Goal: Task Accomplishment & Management: Use online tool/utility

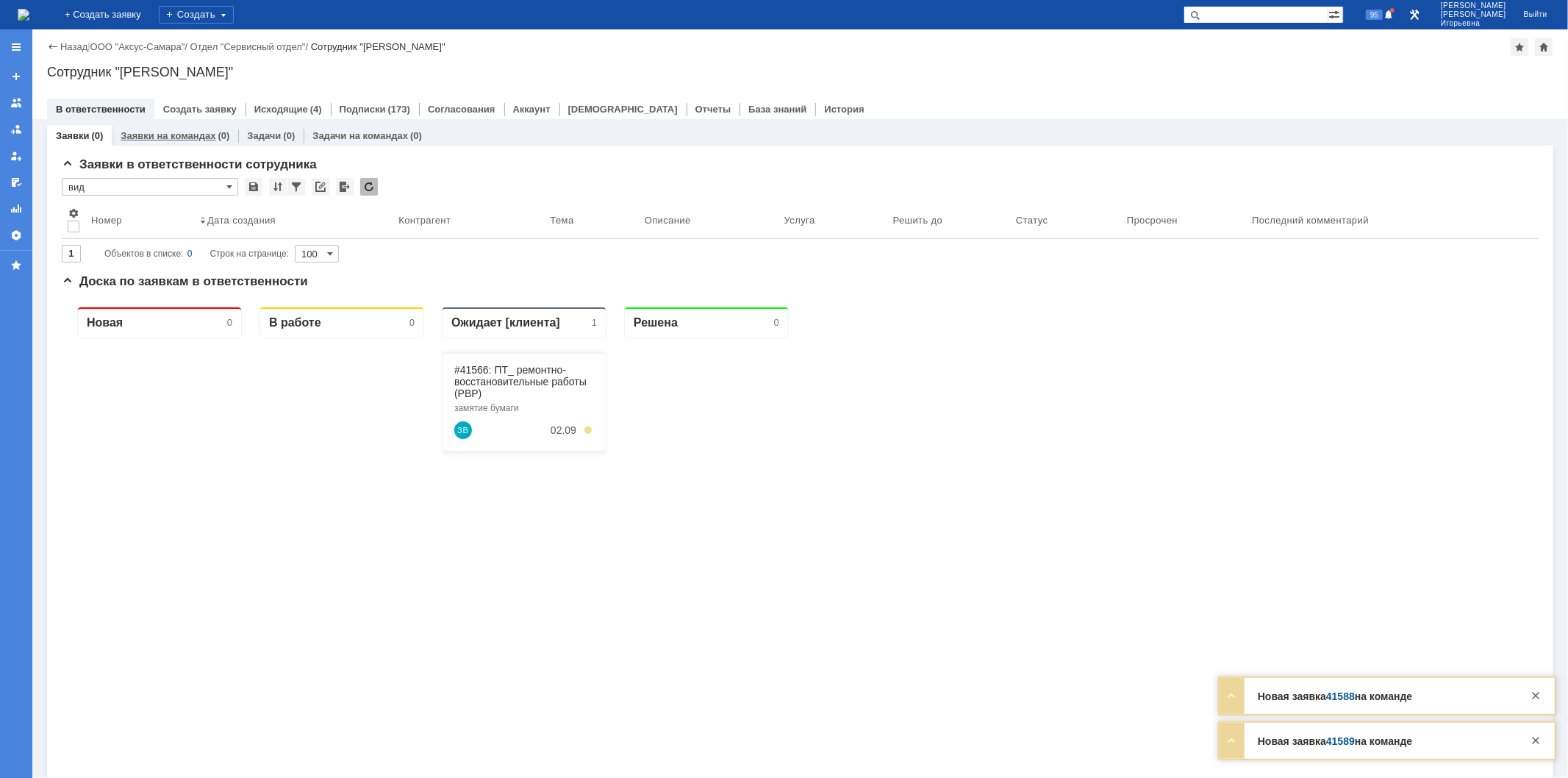
click at [157, 133] on link "Заявки на командах" at bounding box center [168, 135] width 95 height 11
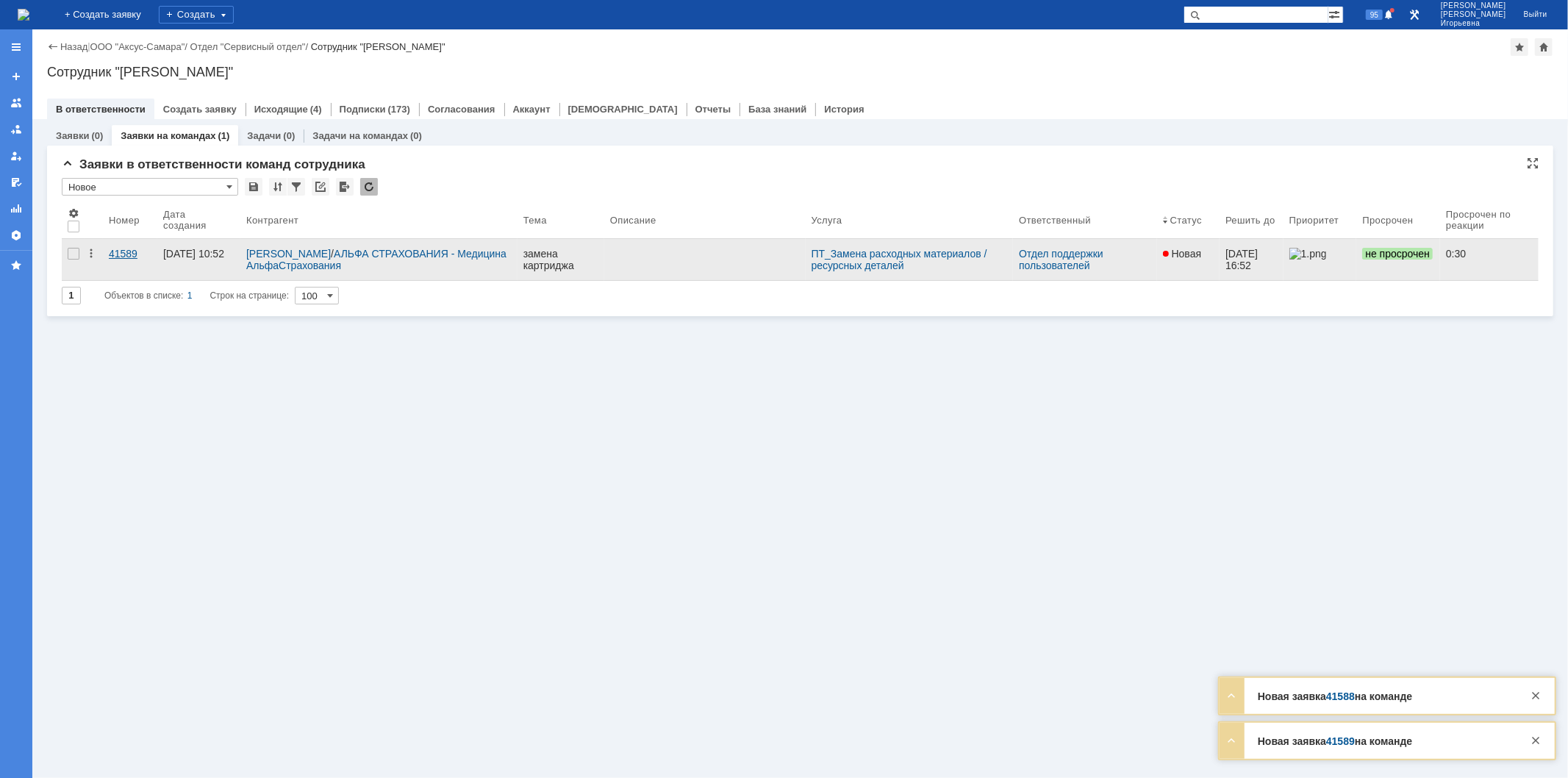
click at [128, 252] on div "41589" at bounding box center [131, 253] width 43 height 12
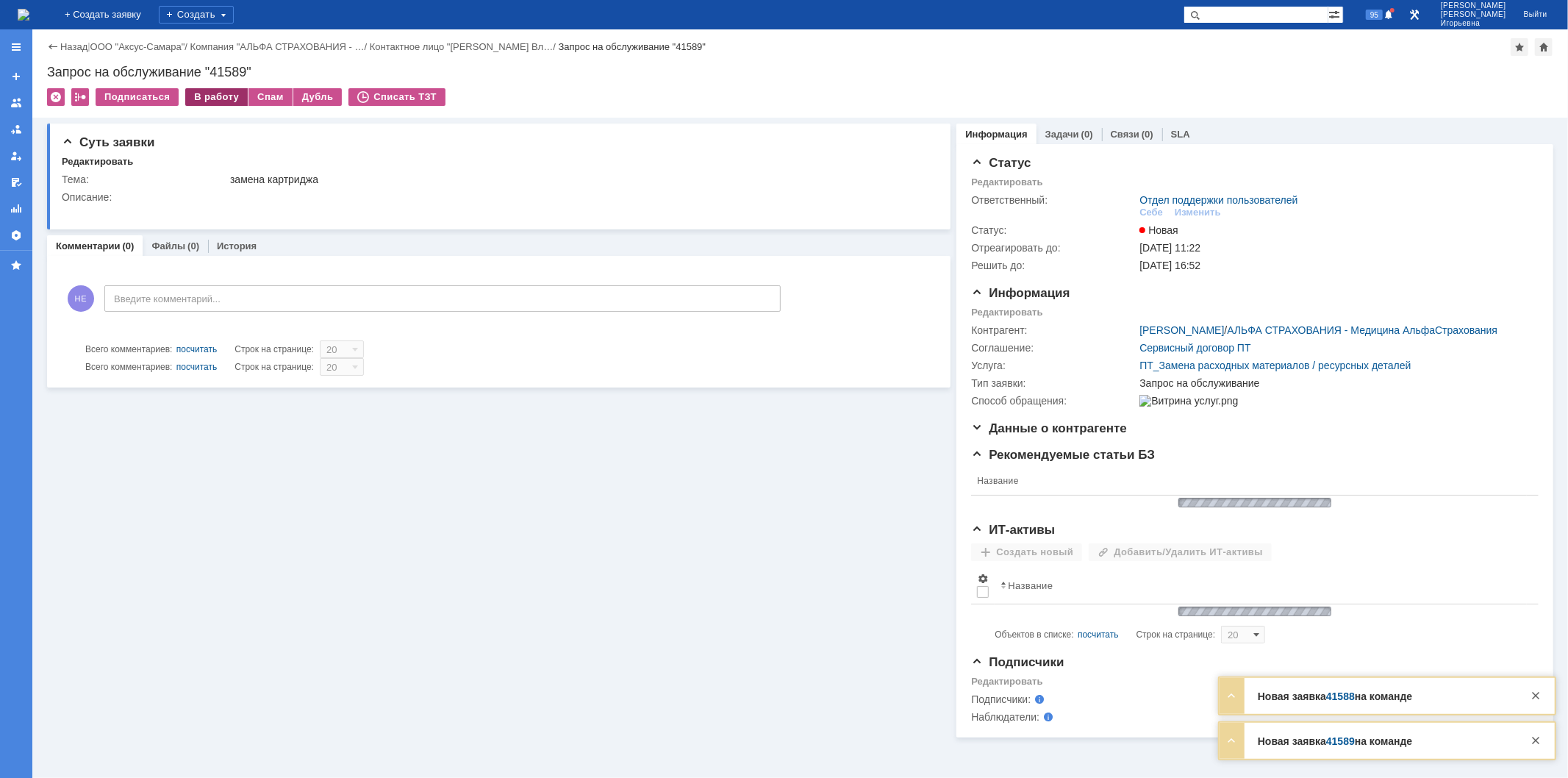
click at [204, 100] on div "В работу" at bounding box center [217, 98] width 63 height 18
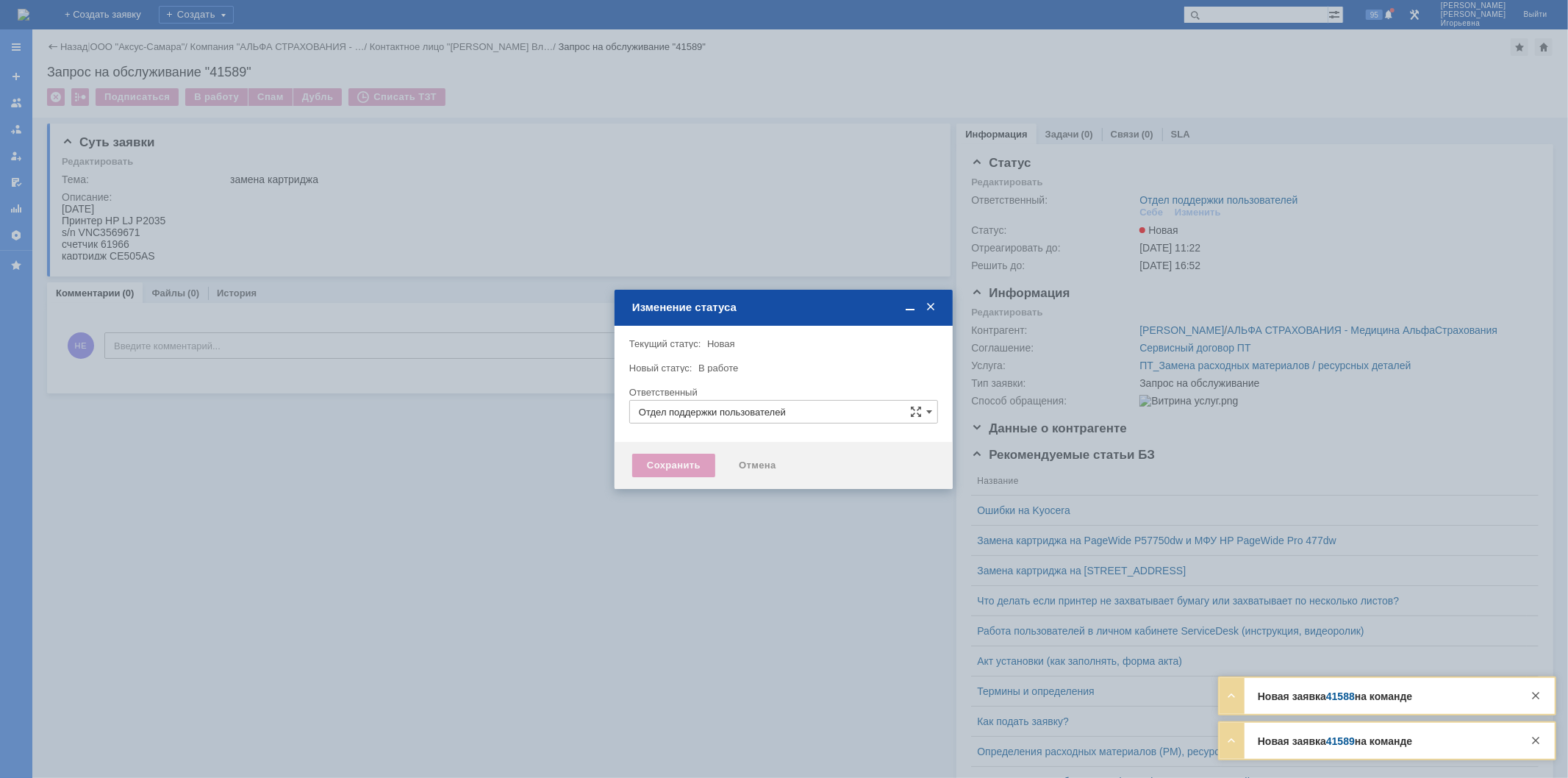
type input "Носенкова Елена Игорьевна"
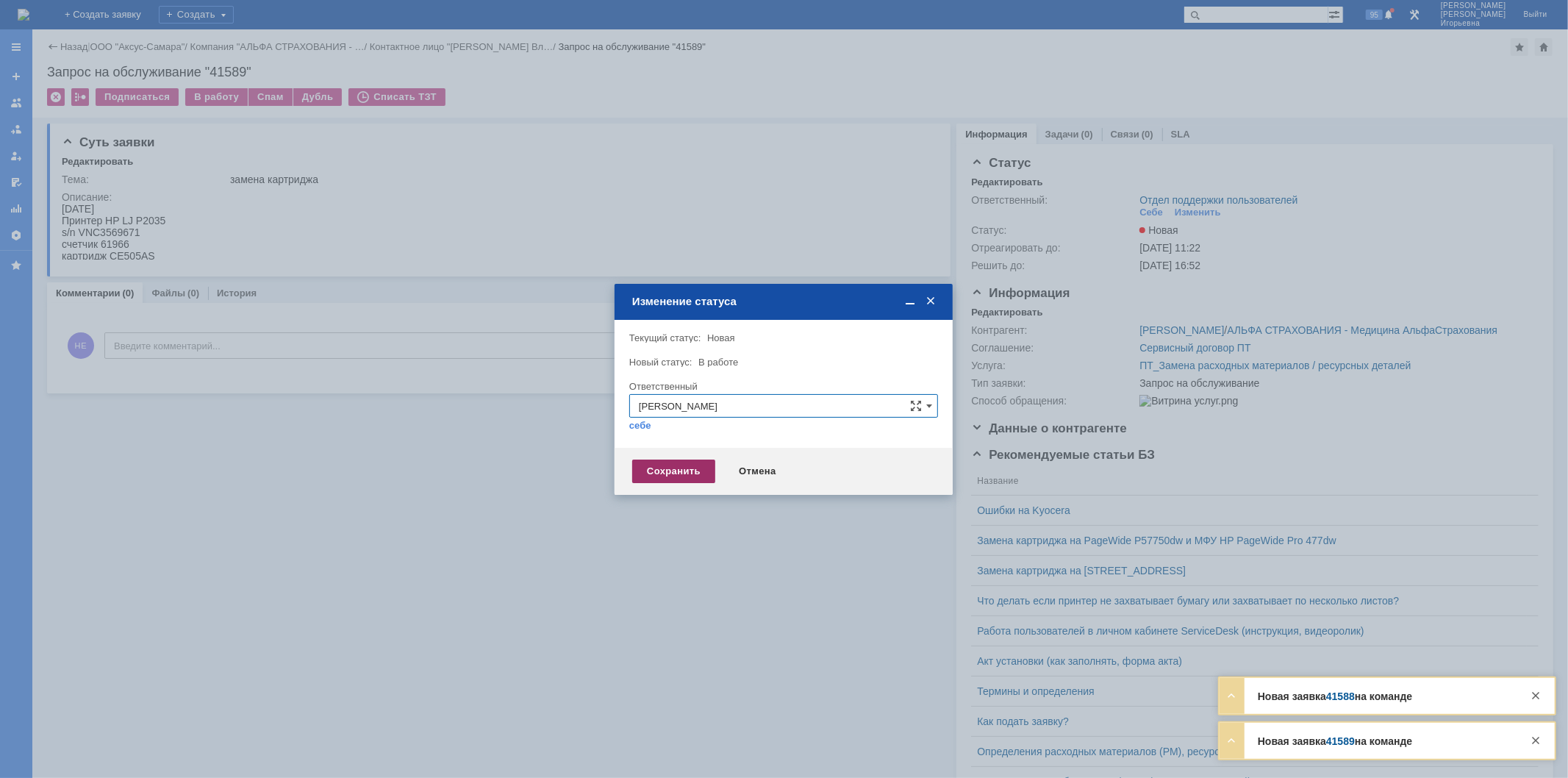
click at [686, 474] on div "Сохранить" at bounding box center [673, 471] width 83 height 23
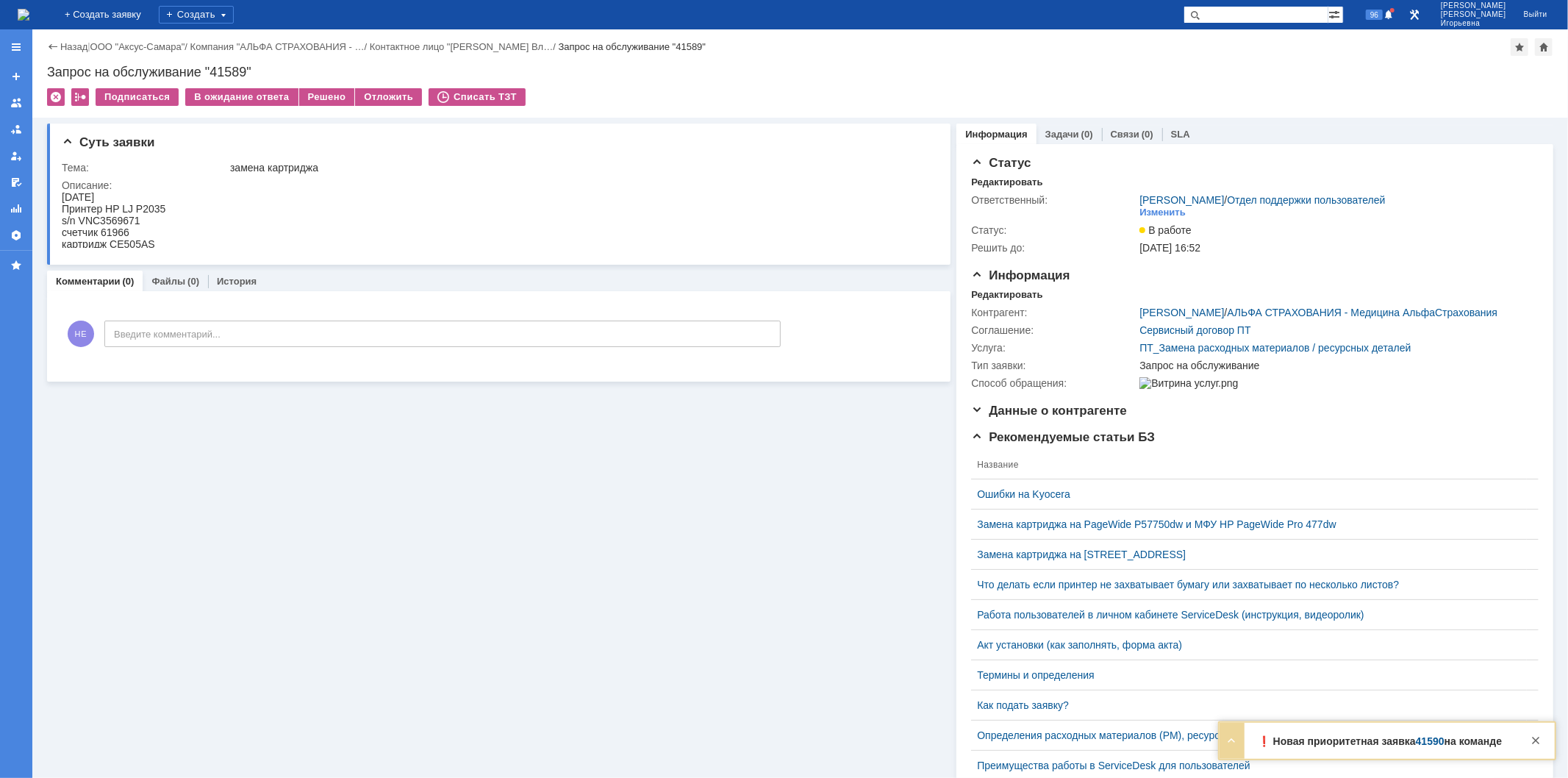
click at [30, 10] on img at bounding box center [23, 14] width 12 height 12
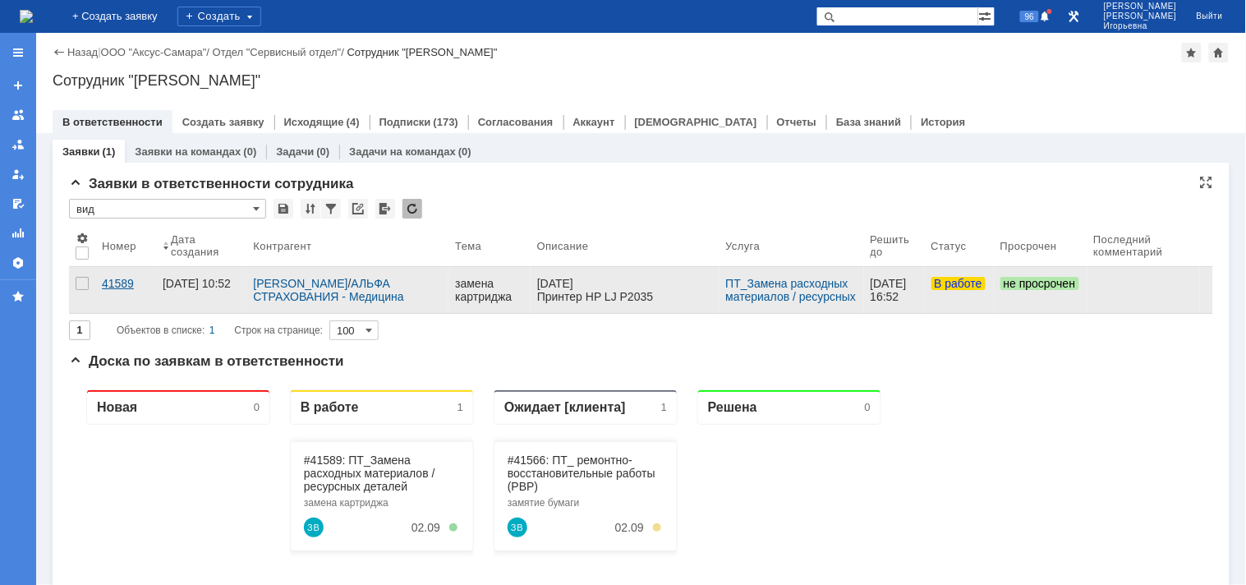
click at [118, 283] on div "41589" at bounding box center [126, 283] width 48 height 13
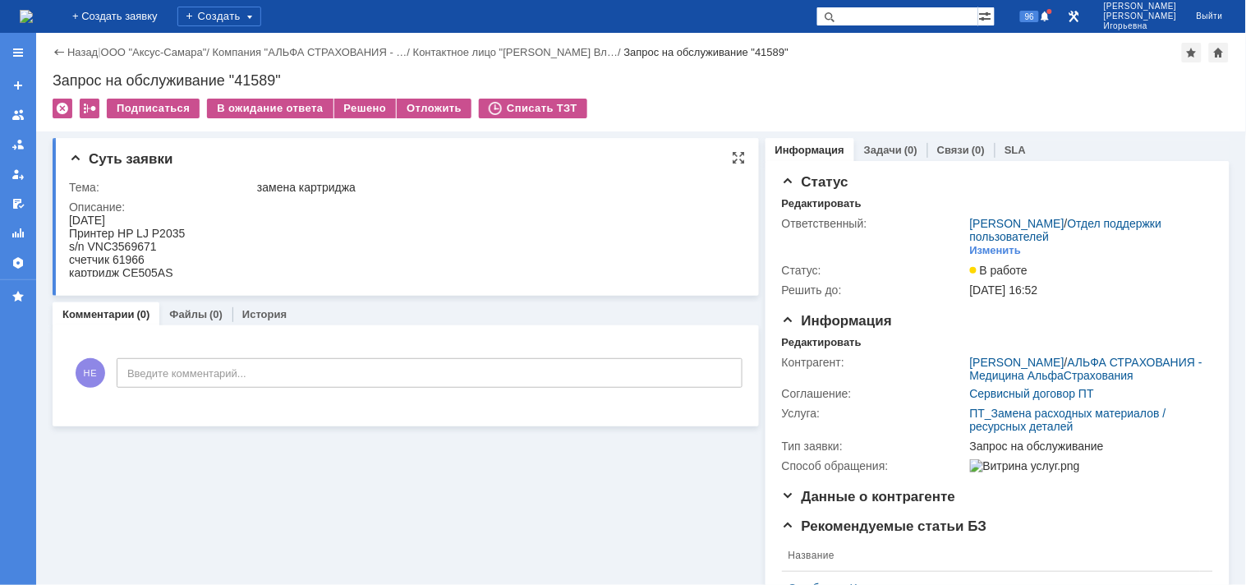
click at [135, 239] on div "s/n VNC3569671" at bounding box center [126, 245] width 116 height 13
copy div "VNC3569671"
click at [257, 76] on div "Запрос на обслуживание "41589"" at bounding box center [641, 80] width 1177 height 16
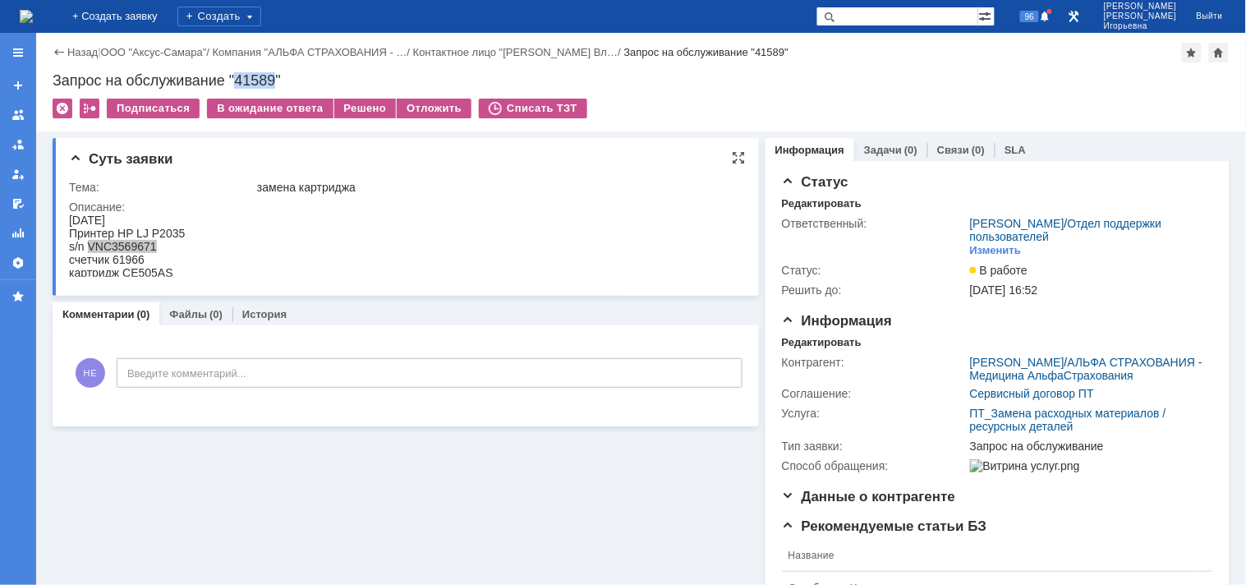
copy div "41589"
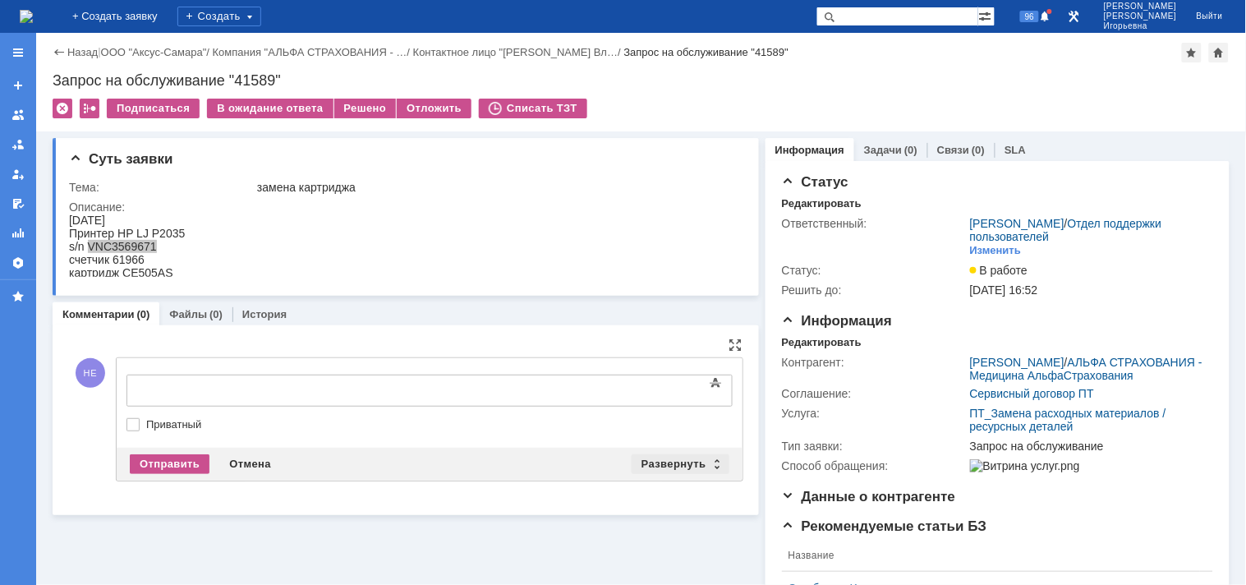
click at [705, 462] on div "Развернуть" at bounding box center [681, 464] width 98 height 20
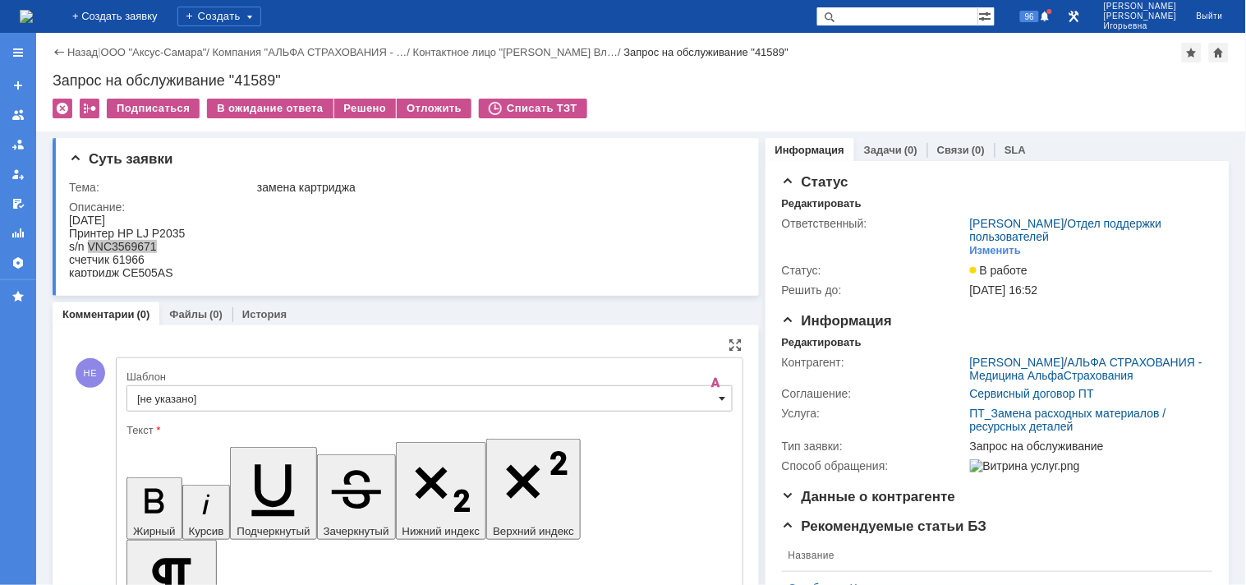
click at [719, 399] on span at bounding box center [722, 398] width 7 height 13
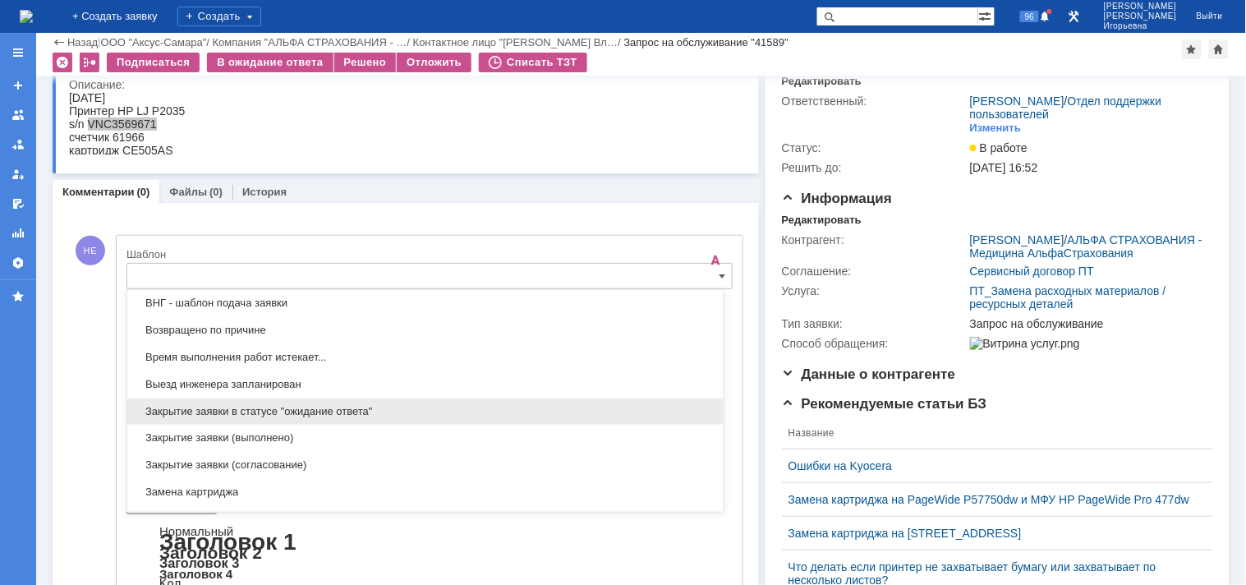
scroll to position [666, 0]
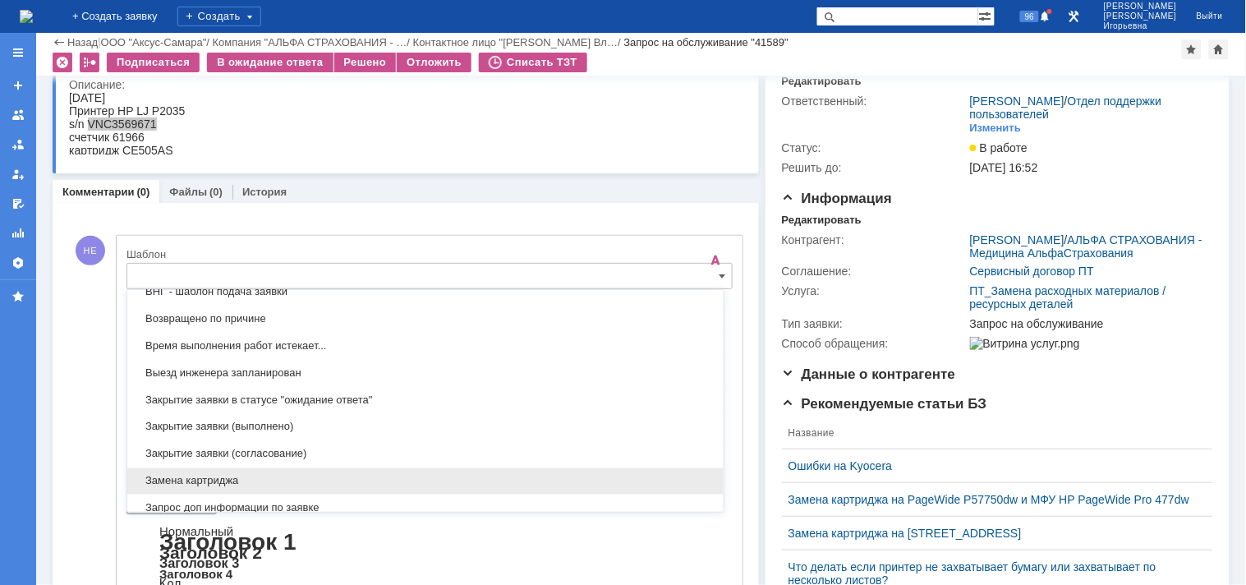
drag, startPoint x: 164, startPoint y: 472, endPoint x: 40, endPoint y: 107, distance: 386.0
click at [164, 472] on div "Замена картриджа" at bounding box center [425, 481] width 596 height 26
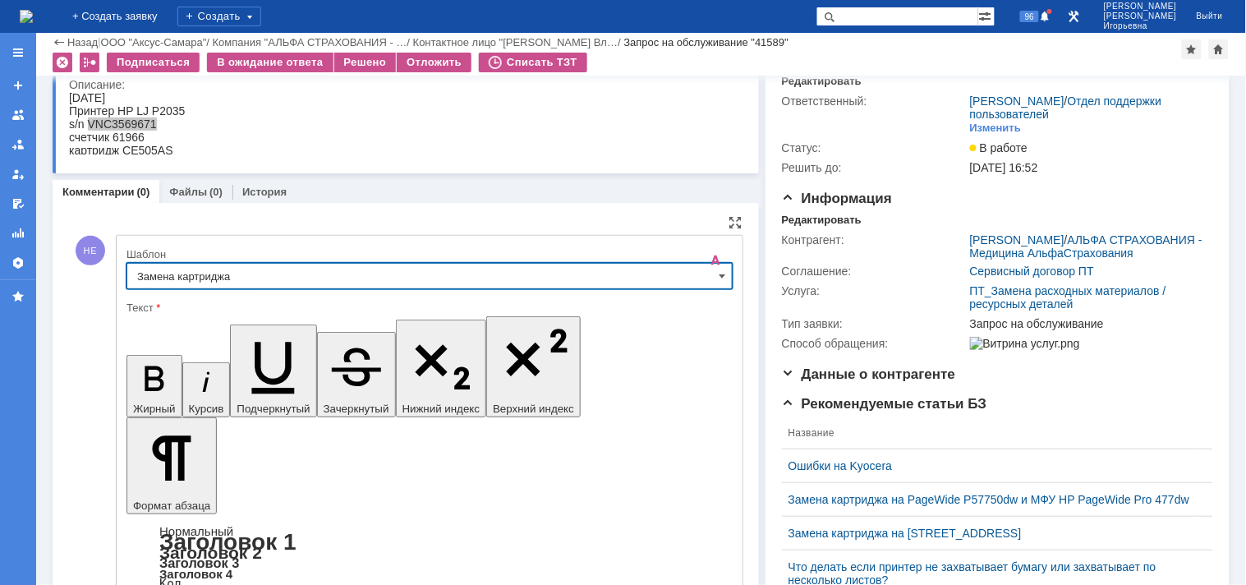
type input "Замена картриджа"
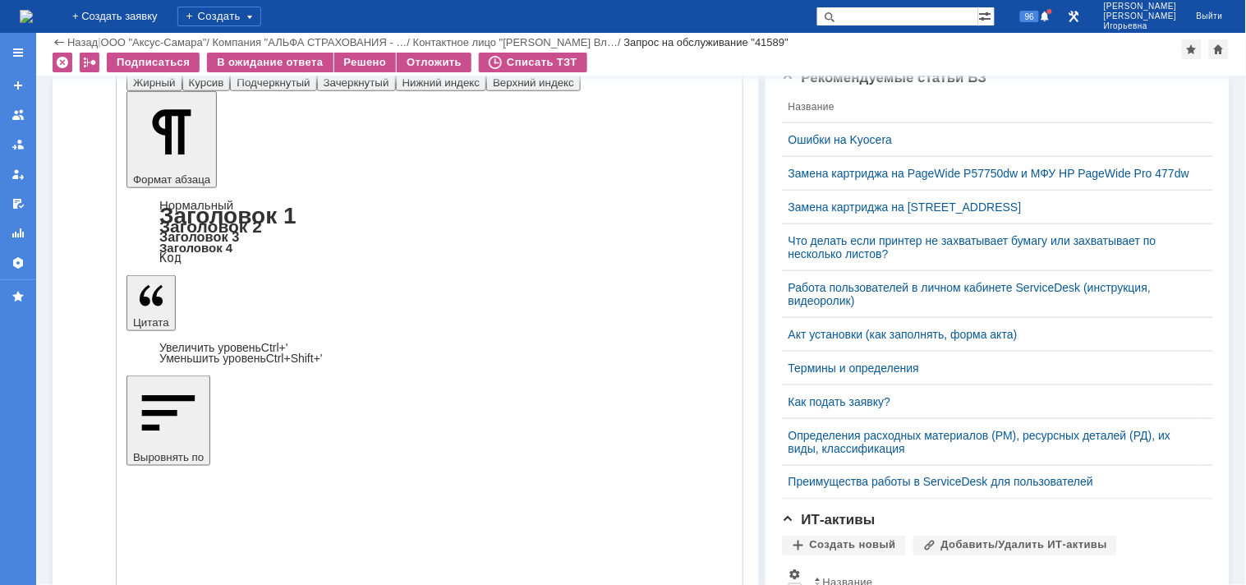
scroll to position [431, 0]
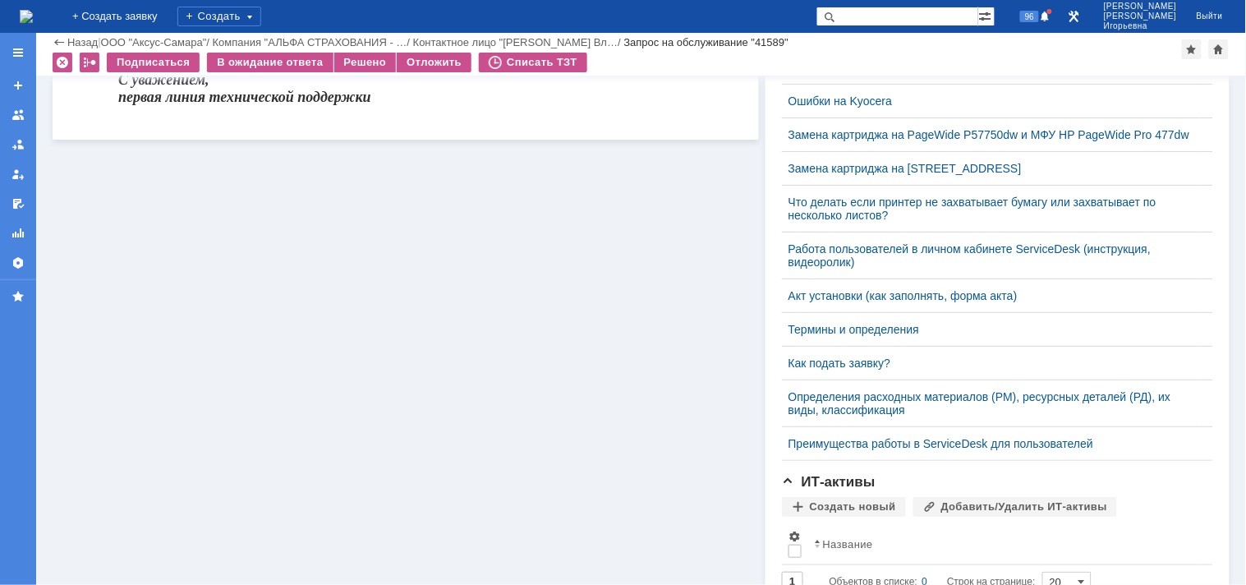
scroll to position [0, 0]
click at [368, 64] on div "Решено" at bounding box center [365, 63] width 62 height 20
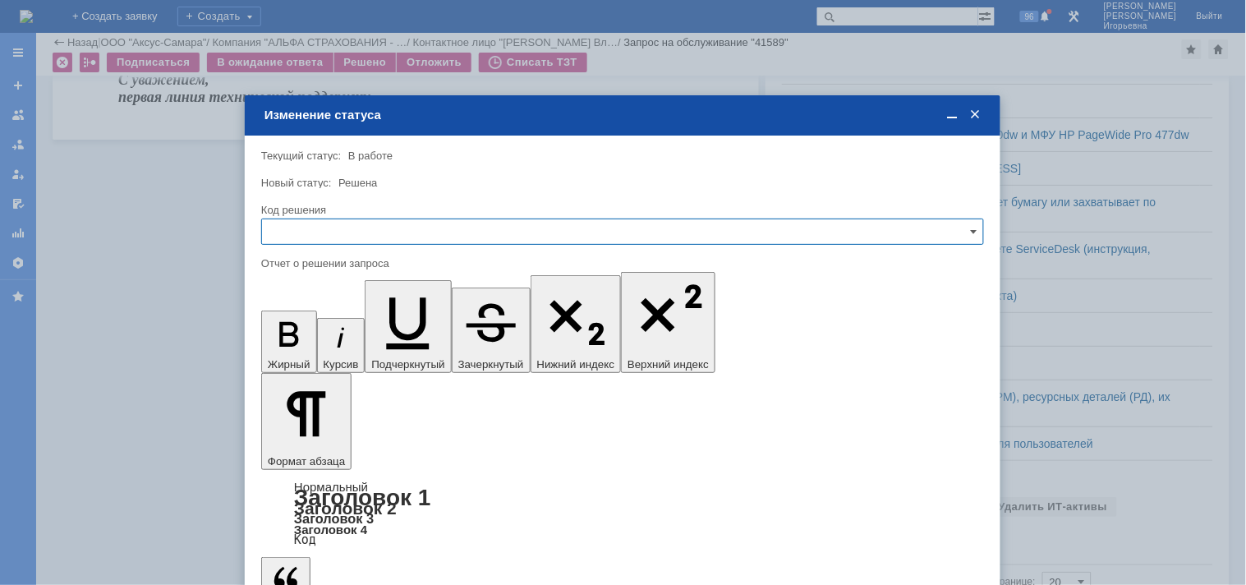
click at [286, 228] on input "text" at bounding box center [622, 231] width 723 height 26
click at [292, 338] on span "Решено" at bounding box center [622, 342] width 701 height 13
type input "Решено"
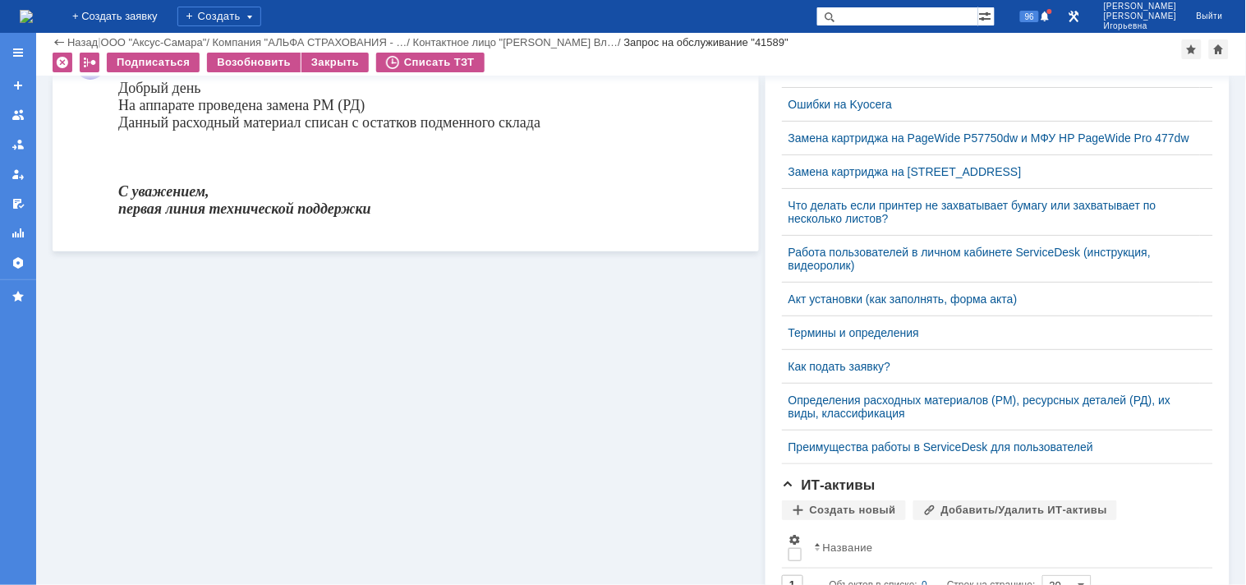
click at [33, 23] on img at bounding box center [26, 16] width 13 height 13
